Goal: Check status: Check status

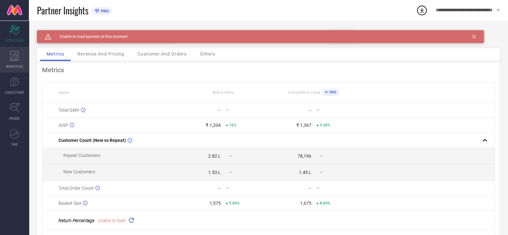
click at [14, 68] on div "WORKSPACE" at bounding box center [14, 60] width 29 height 26
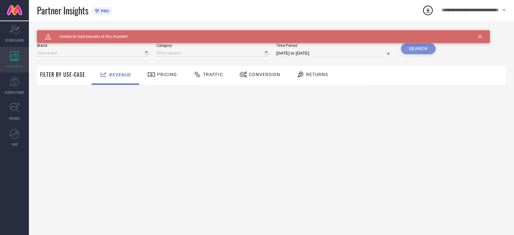
type input "H&M"
type input "All"
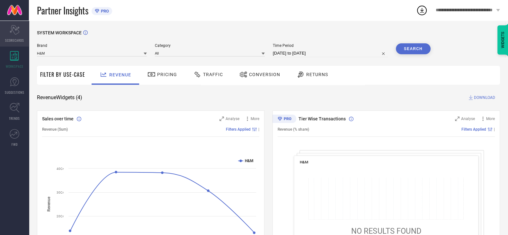
click at [13, 38] on span "SCORECARDS" at bounding box center [14, 40] width 19 height 5
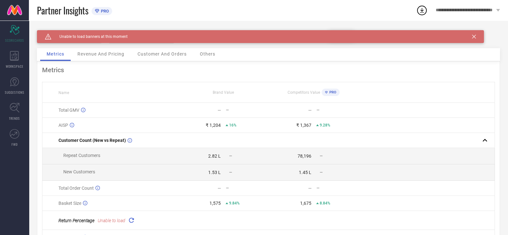
click at [165, 54] on span "Customer And Orders" at bounding box center [162, 53] width 49 height 5
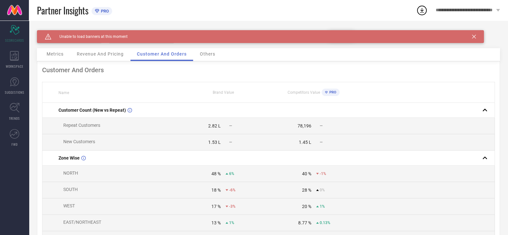
click at [473, 37] on icon at bounding box center [474, 37] width 4 height 4
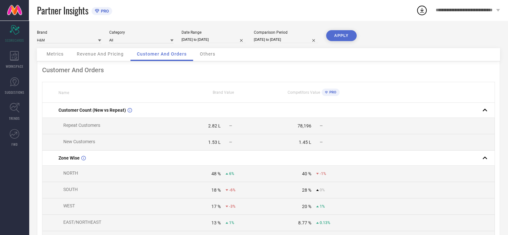
select select "10"
select select "2024"
select select "11"
select select "2024"
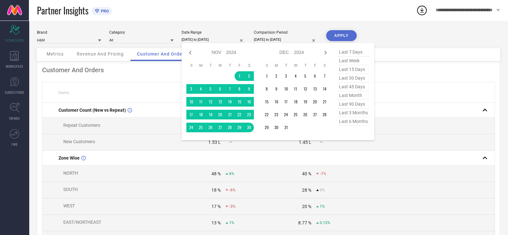
click at [200, 39] on input "[DATE] to [DATE]" at bounding box center [214, 39] width 64 height 7
click at [190, 52] on icon at bounding box center [190, 53] width 2 height 4
select select "9"
select select "2024"
select select "10"
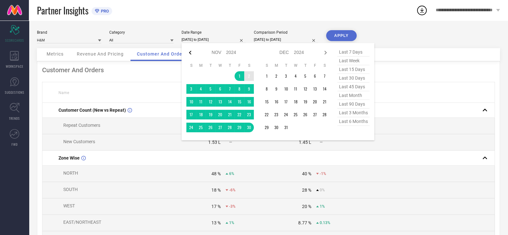
select select "2024"
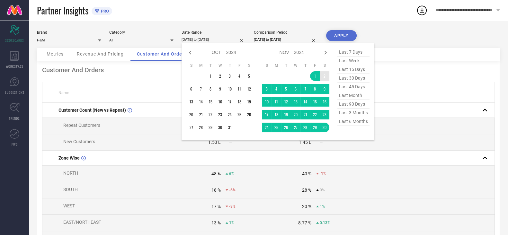
click at [190, 52] on icon at bounding box center [190, 53] width 2 height 4
select select "8"
select select "2024"
select select "9"
select select "2024"
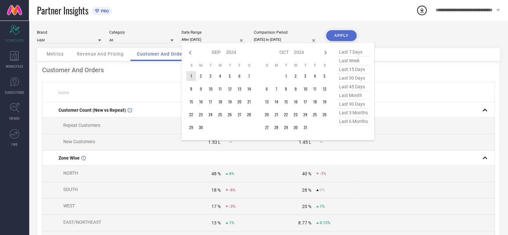
click at [192, 76] on td "1" at bounding box center [191, 76] width 10 height 10
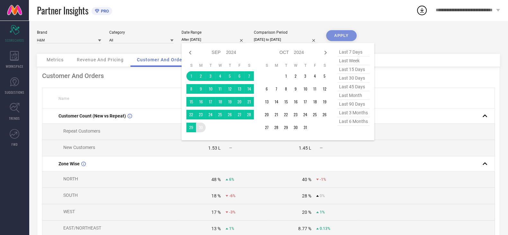
type input "[DATE] to [DATE]"
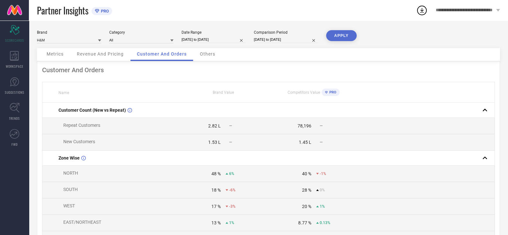
select select "7"
select select "2024"
select select "8"
select select "2024"
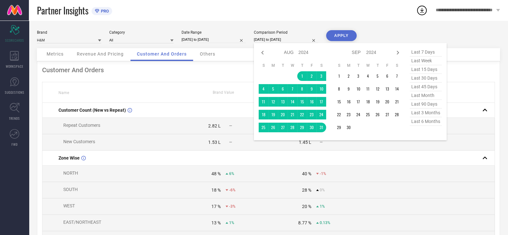
click at [267, 41] on input "[DATE] to [DATE]" at bounding box center [286, 39] width 64 height 7
click at [302, 54] on select "2014 2015 2016 2017 2018 2019 2020 2021 2022 2023 2024 2025 2026 2027 2028 2029…" at bounding box center [304, 52] width 10 height 9
select select "7"
select select "2025"
select select "8"
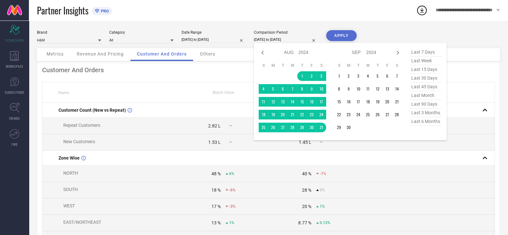
select select "2025"
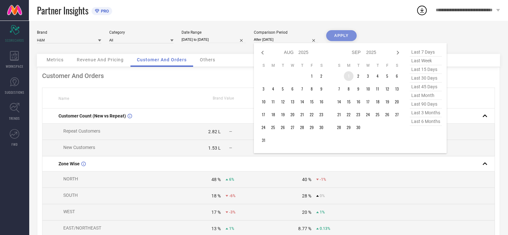
click at [347, 77] on td "1" at bounding box center [349, 76] width 10 height 10
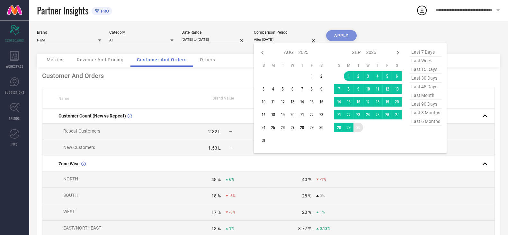
type input "[DATE] to [DATE]"
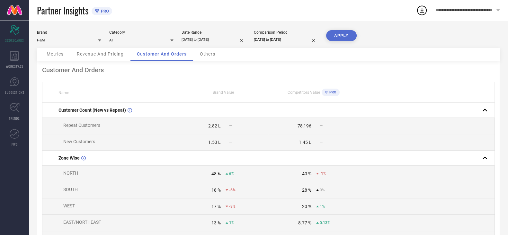
click at [343, 32] on button "APPLY" at bounding box center [341, 35] width 31 height 11
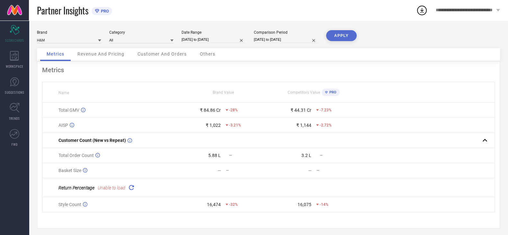
click at [160, 52] on span "Customer And Orders" at bounding box center [162, 53] width 49 height 5
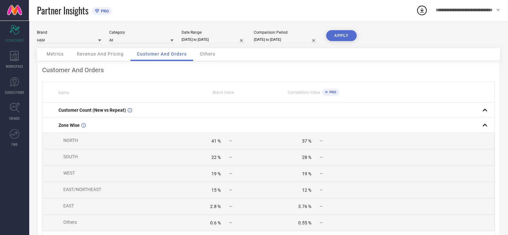
click at [104, 49] on div "Revenue And Pricing" at bounding box center [100, 54] width 60 height 13
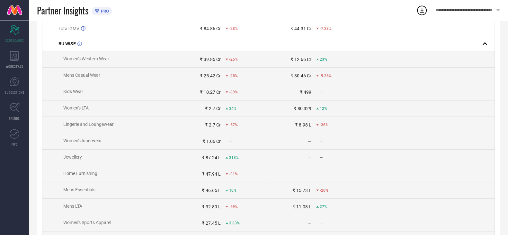
scroll to position [9, 0]
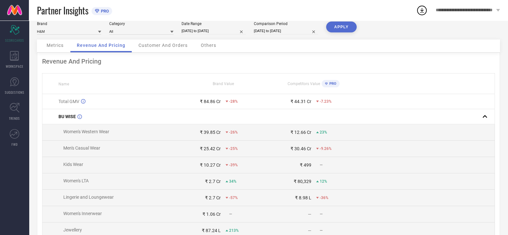
click at [60, 44] on span "Metrics" at bounding box center [55, 45] width 17 height 5
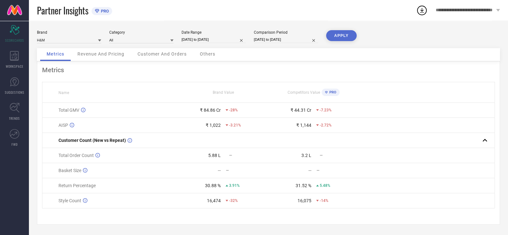
scroll to position [0, 0]
click at [172, 51] on div "Customer And Orders" at bounding box center [162, 54] width 62 height 13
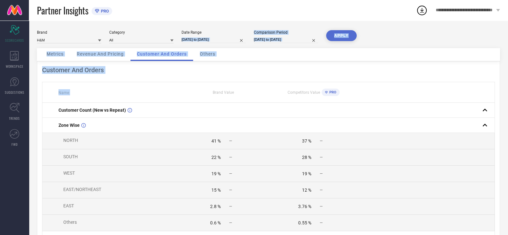
drag, startPoint x: 201, startPoint y: 92, endPoint x: 220, endPoint y: 40, distance: 55.5
click at [220, 40] on div "Brand H&M Category All Date Range [DATE] to [DATE] Comparison Period [DATE] to …" at bounding box center [268, 208] width 479 height 375
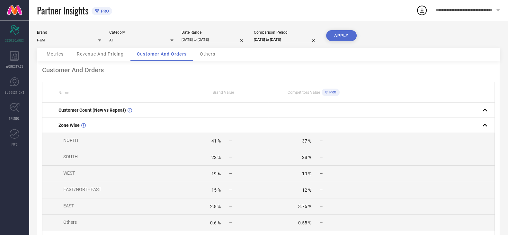
click at [243, 9] on div "Partner Insights PRO" at bounding box center [226, 10] width 379 height 21
